Goal: Task Accomplishment & Management: Manage account settings

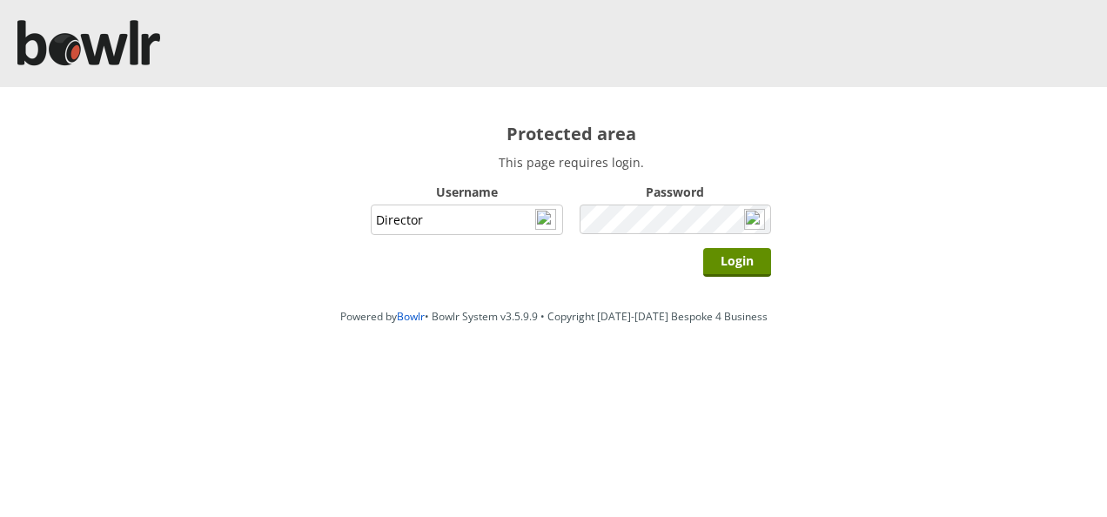
type input "Director"
click at [703, 248] on input "Login" at bounding box center [737, 262] width 68 height 29
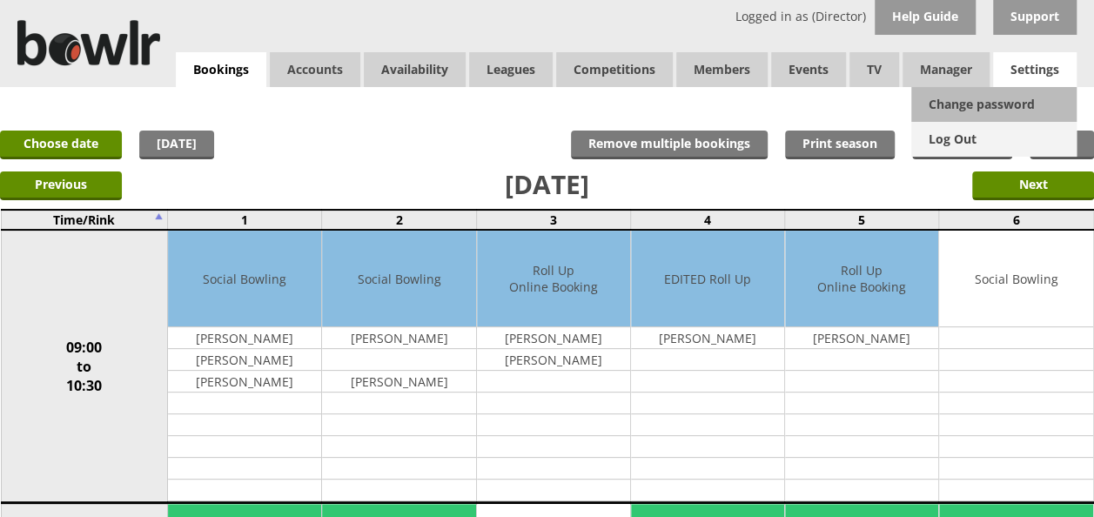
click at [959, 145] on link "Log Out" at bounding box center [993, 139] width 165 height 35
